Goal: Check status: Check status

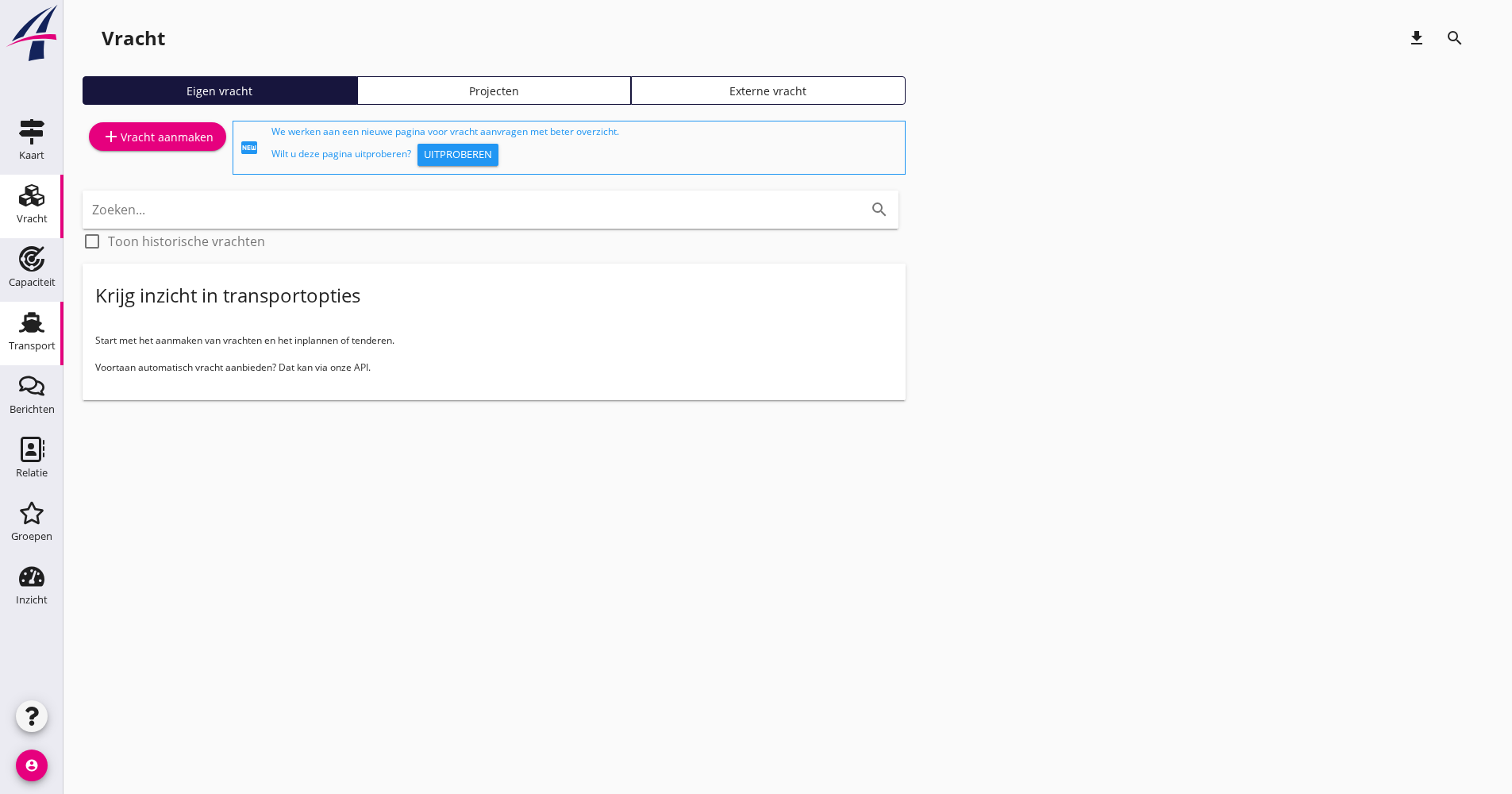
click at [38, 340] on div "Transport" at bounding box center [32, 346] width 47 height 22
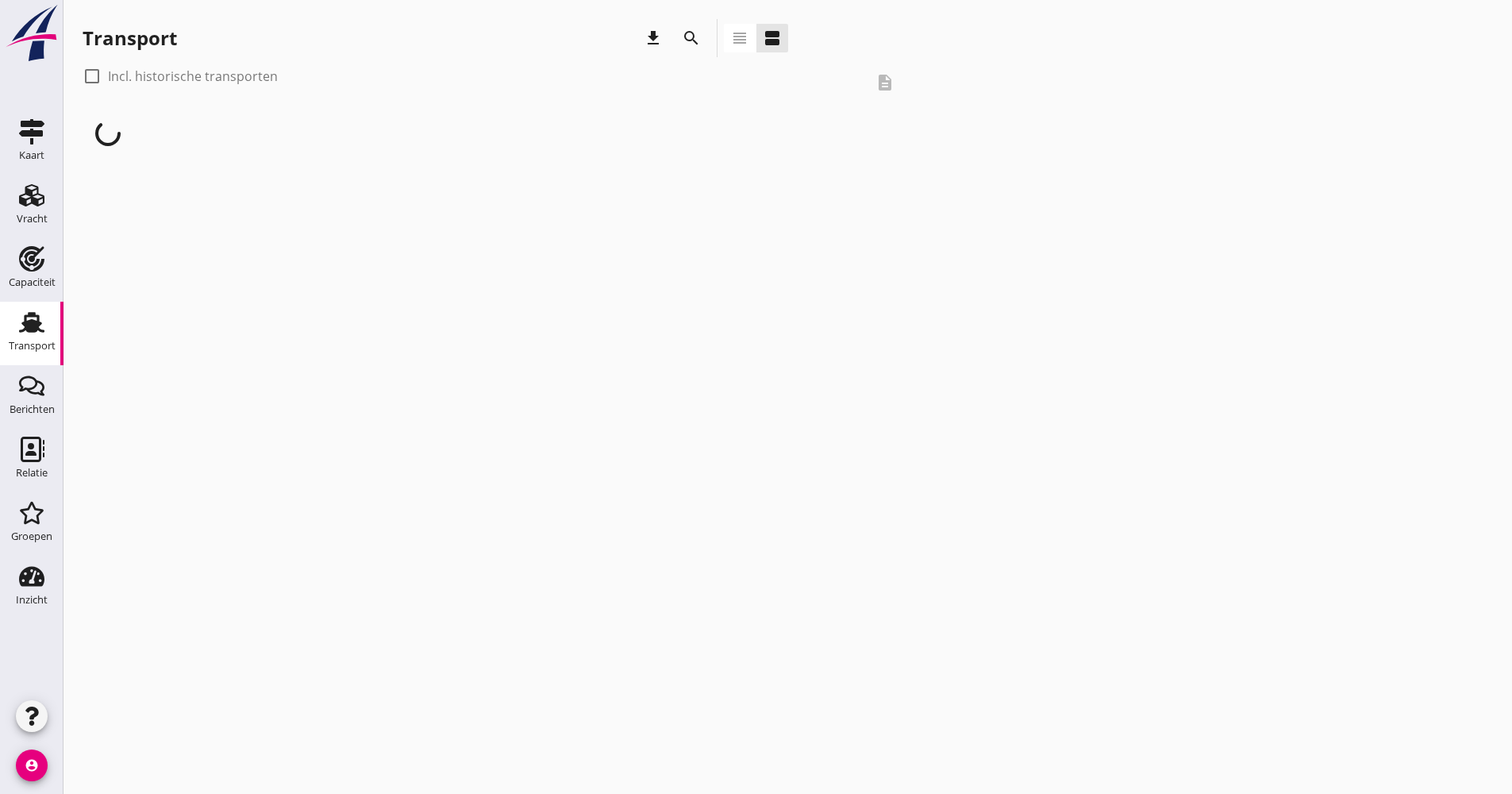
click at [693, 34] on icon "search" at bounding box center [691, 37] width 19 height 19
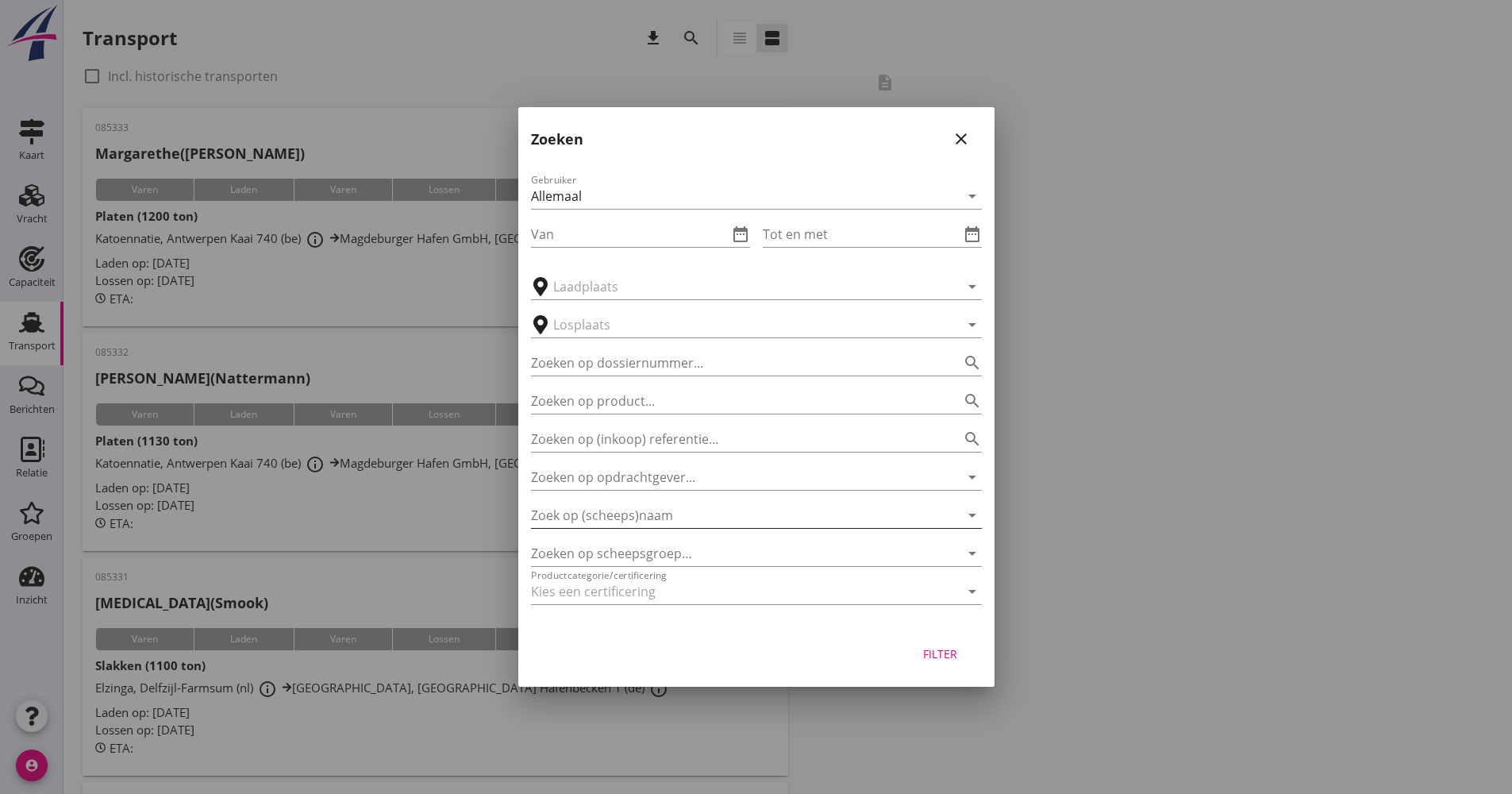
click at [649, 504] on input "Zoek op (scheeps)naam" at bounding box center [734, 515] width 407 height 26
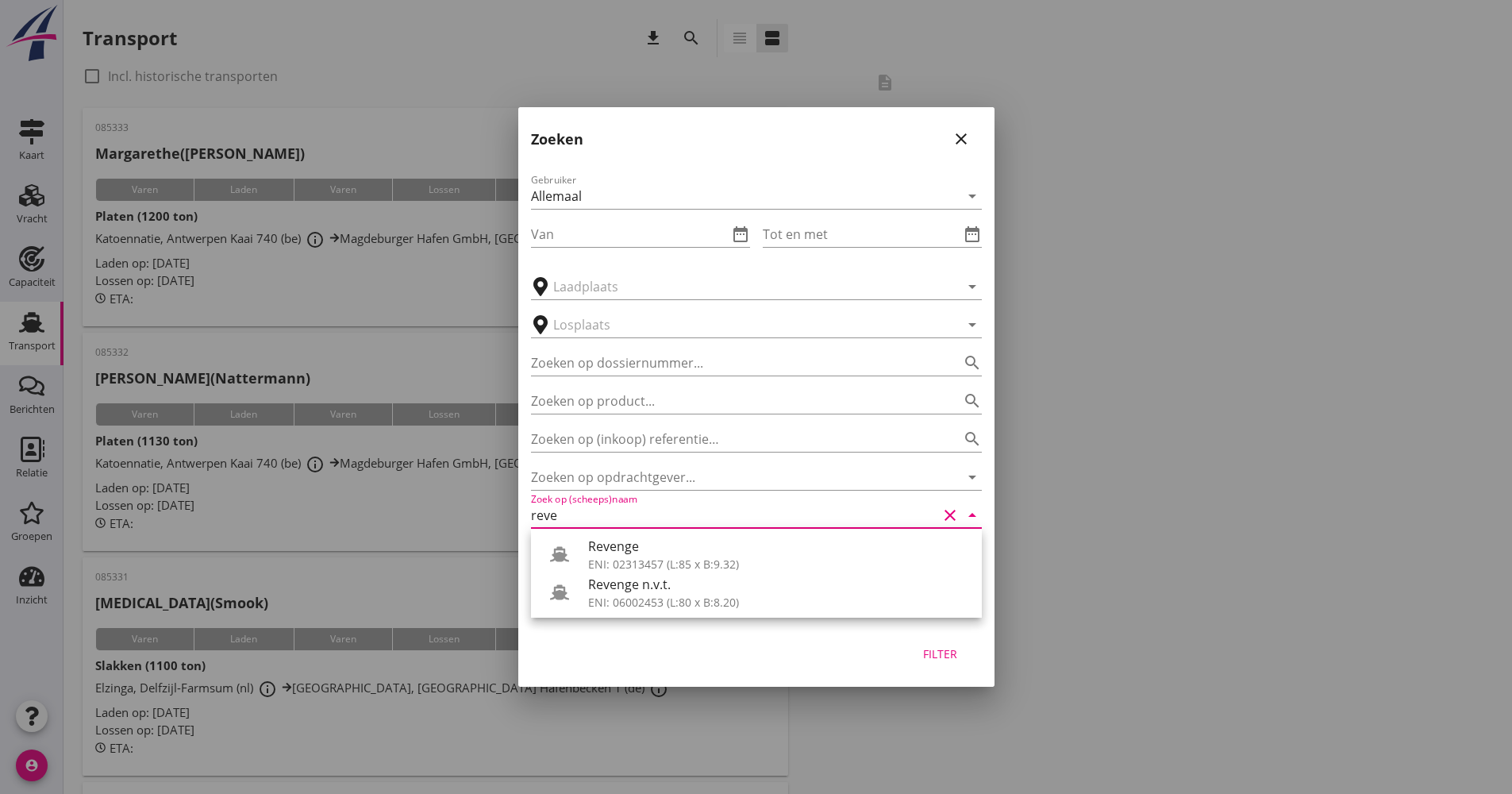
drag, startPoint x: 619, startPoint y: 553, endPoint x: 640, endPoint y: 555, distance: 21.1
click at [619, 553] on div "Revenge" at bounding box center [778, 545] width 381 height 19
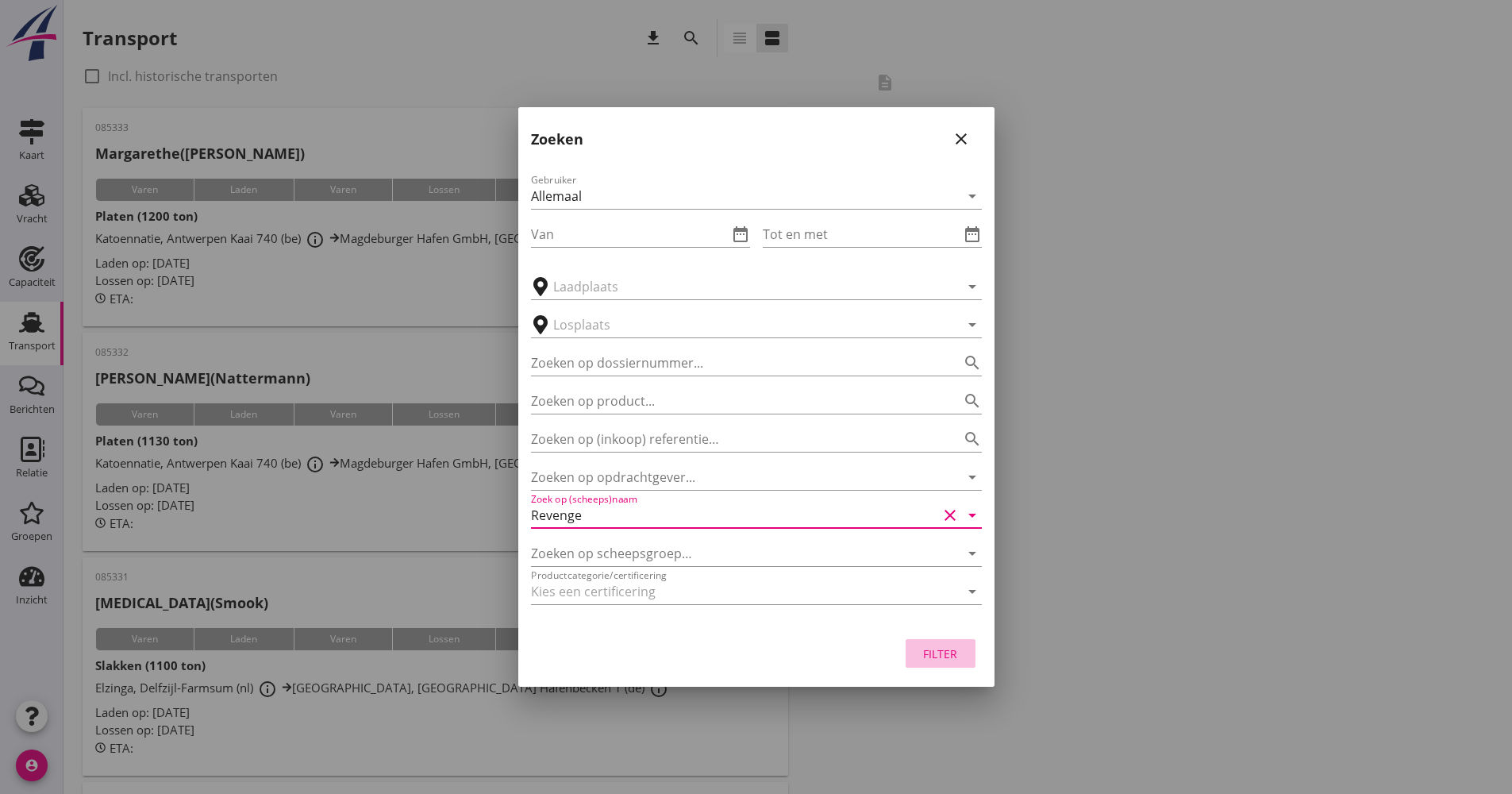
click at [924, 656] on div "Filter" at bounding box center [940, 653] width 45 height 16
type input "Revenge"
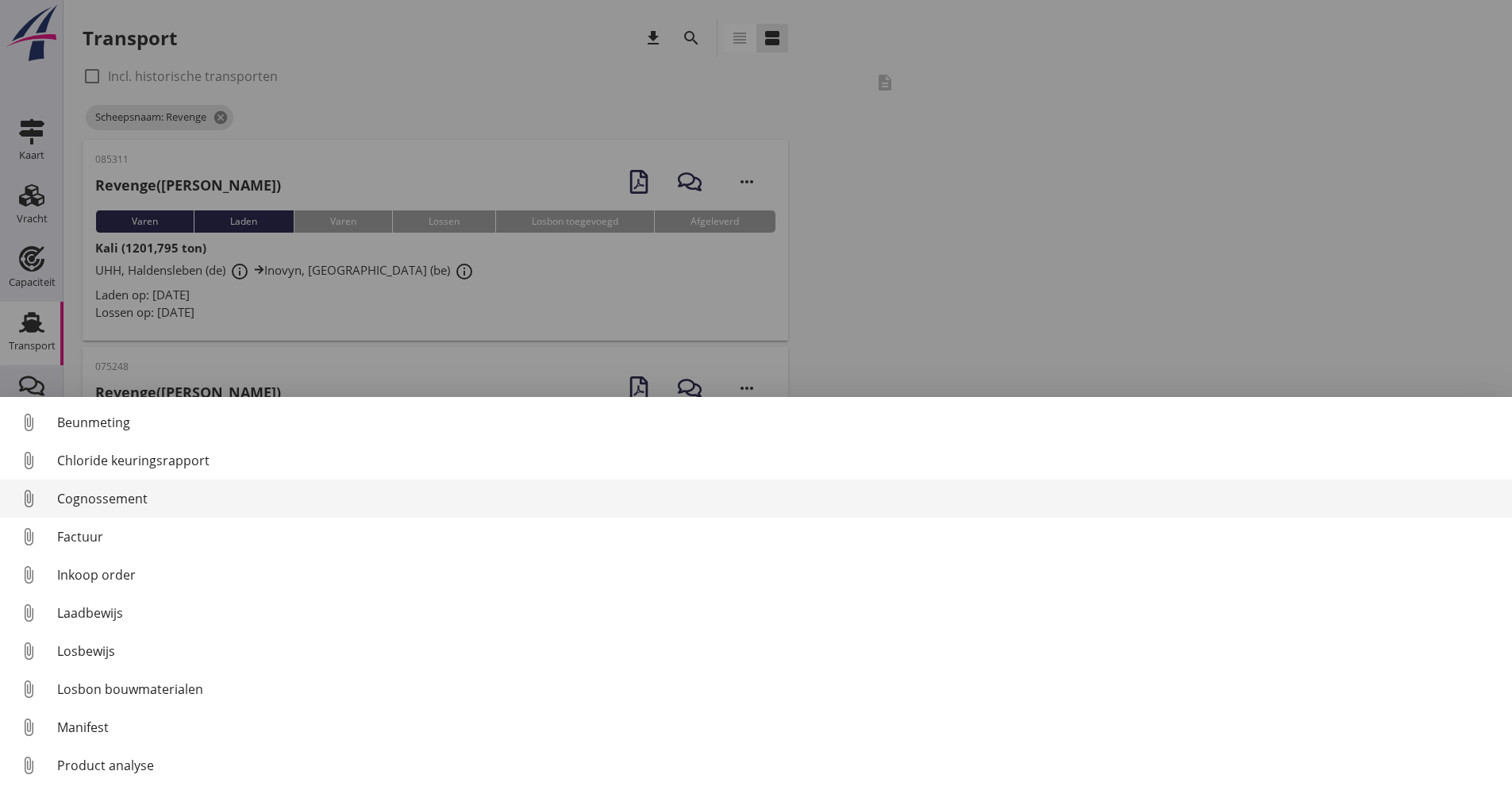
click at [88, 513] on link "attach_file Cognossement" at bounding box center [756, 499] width 1512 height 38
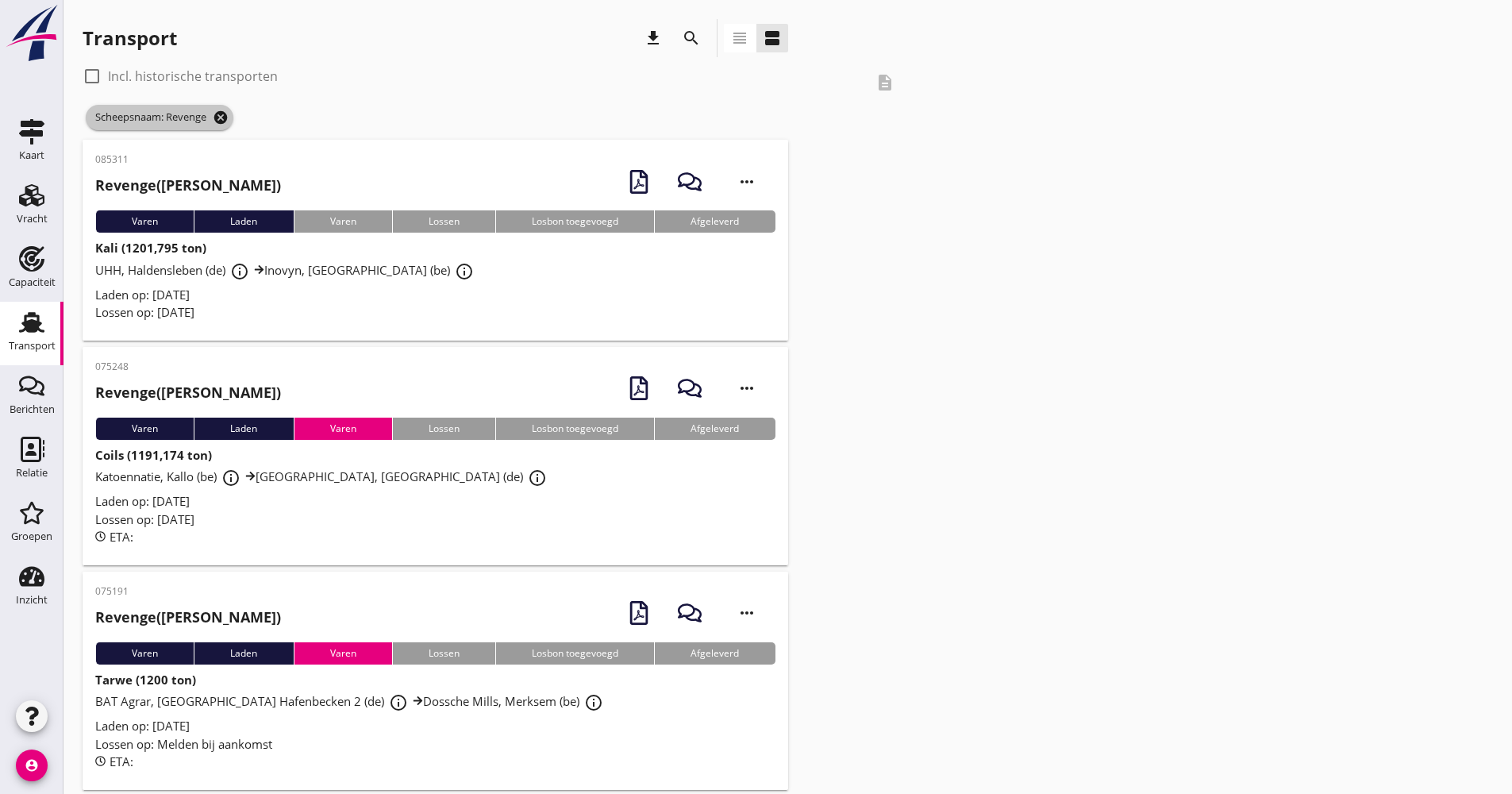
click at [228, 114] on icon "cancel" at bounding box center [220, 117] width 16 height 16
